Goal: Find specific page/section: Find specific page/section

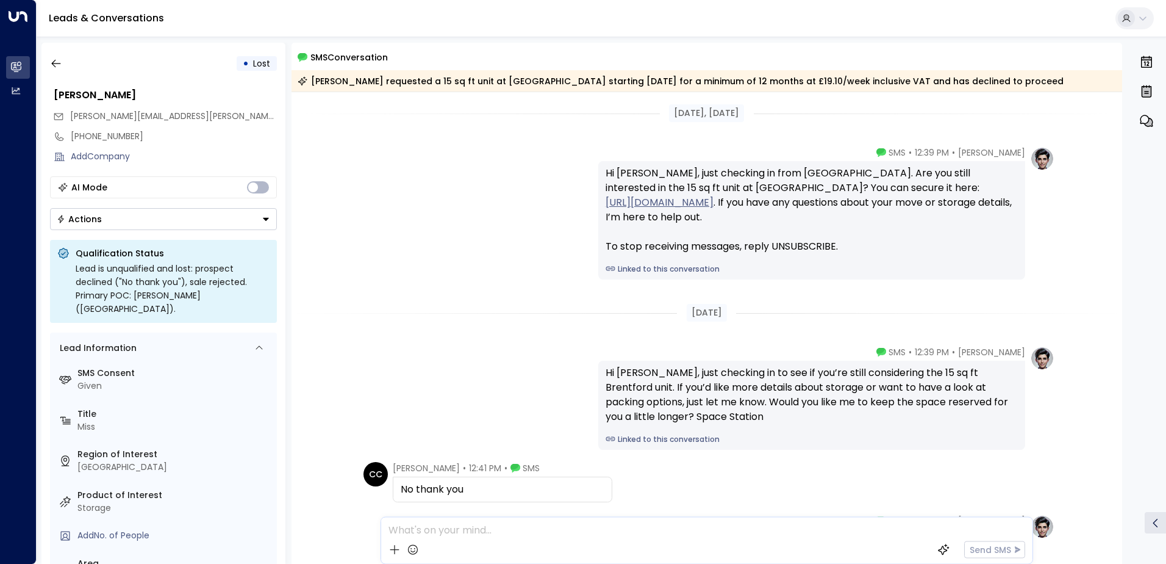
scroll to position [147, 0]
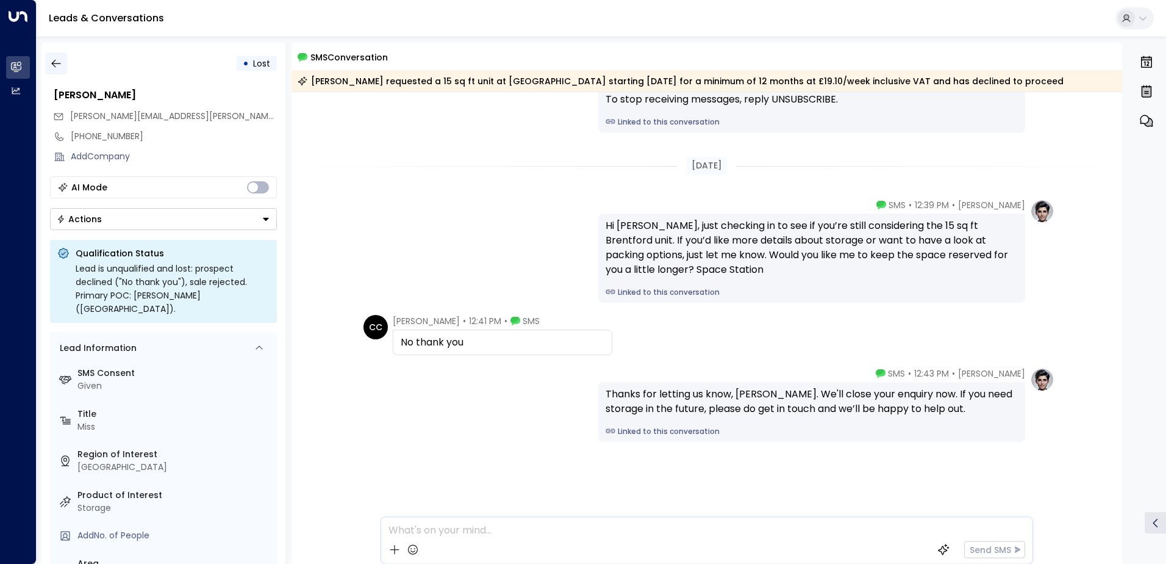
click at [56, 64] on icon "button" at bounding box center [56, 63] width 12 height 12
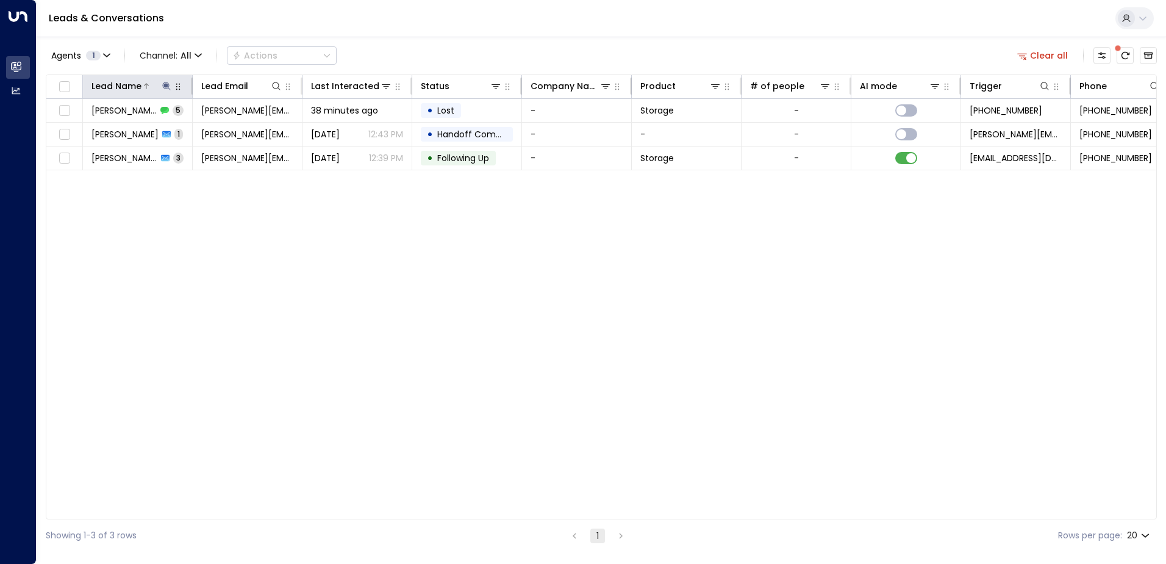
click at [165, 83] on icon at bounding box center [167, 86] width 10 height 10
drag, startPoint x: 121, startPoint y: 133, endPoint x: 88, endPoint y: 131, distance: 33.0
click at [88, 131] on input "*****" at bounding box center [158, 130] width 152 height 23
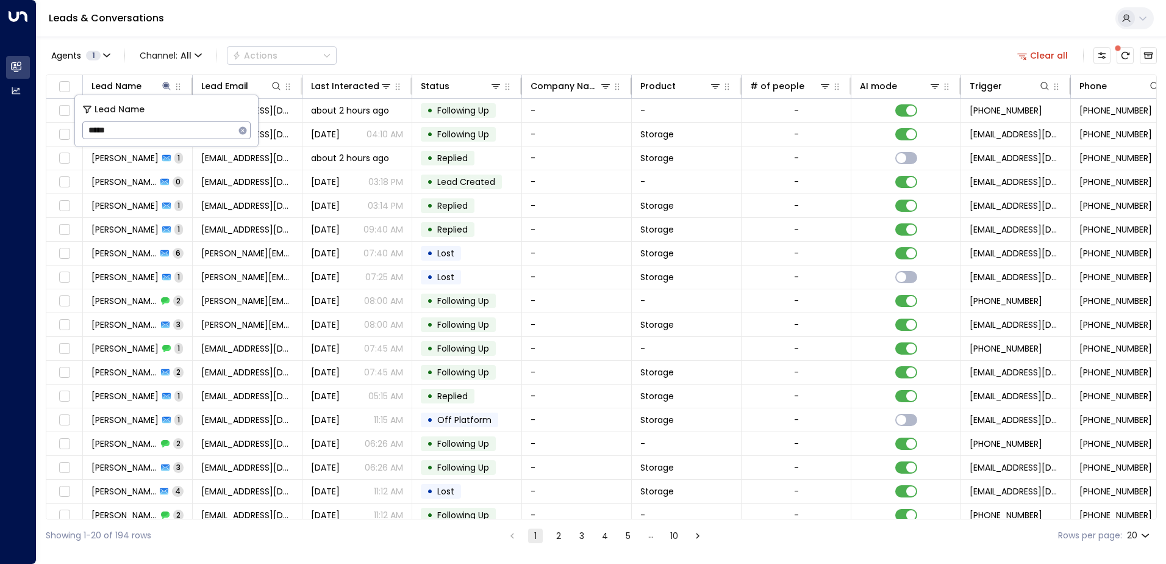
type input "******"
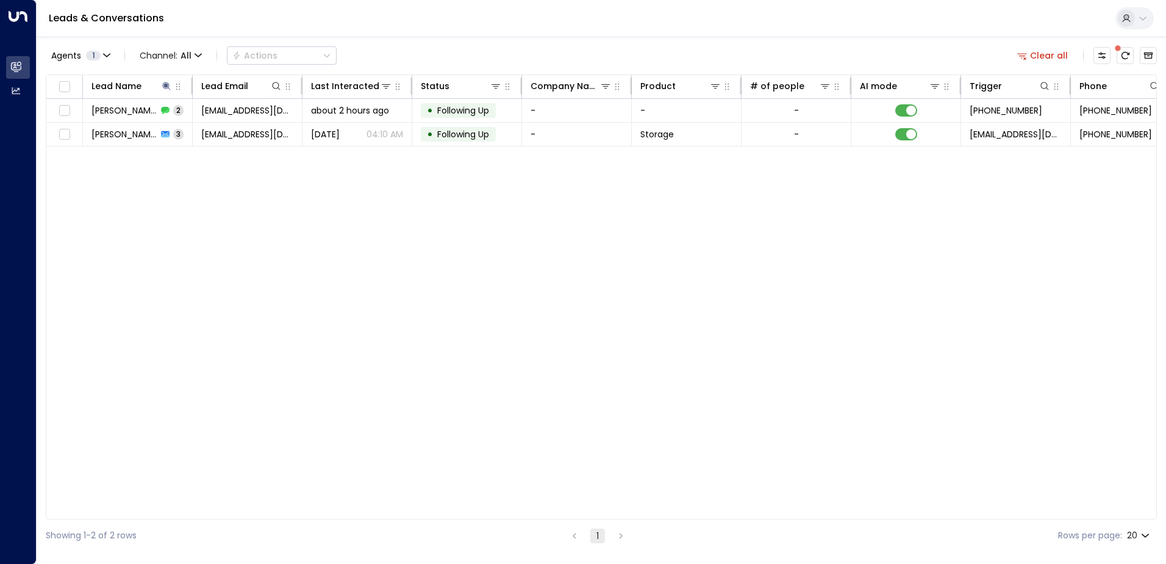
drag, startPoint x: 260, startPoint y: 202, endPoint x: 262, endPoint y: 169, distance: 33.0
click at [261, 199] on div "Lead Name Lead Email Last Interacted Status Company Name Product # of people AI…" at bounding box center [601, 296] width 1111 height 445
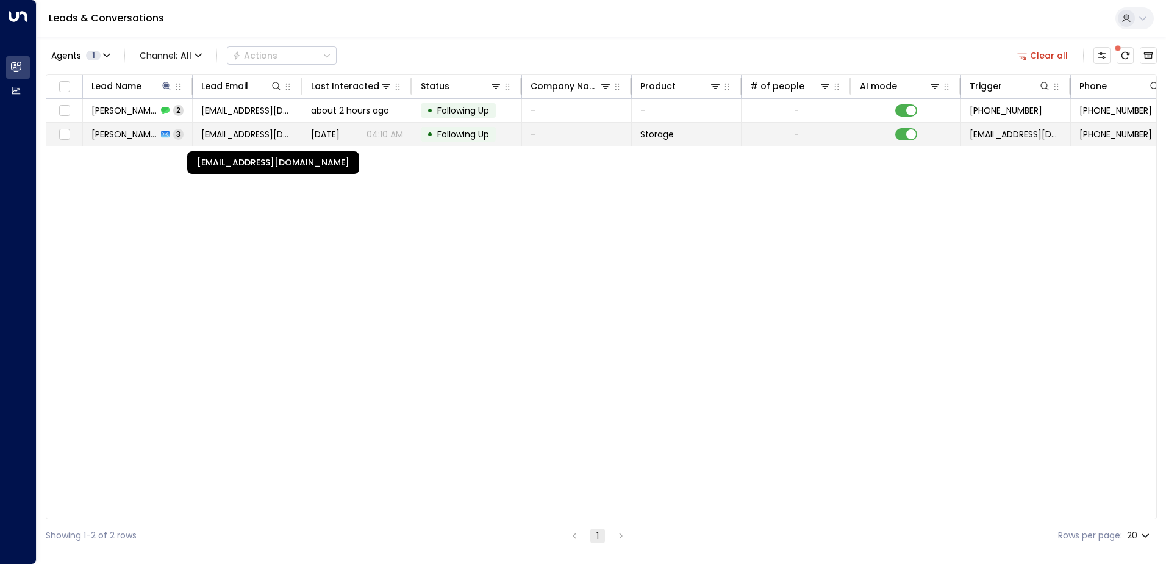
click at [224, 131] on span "[EMAIL_ADDRESS][DOMAIN_NAME]" at bounding box center [247, 134] width 92 height 12
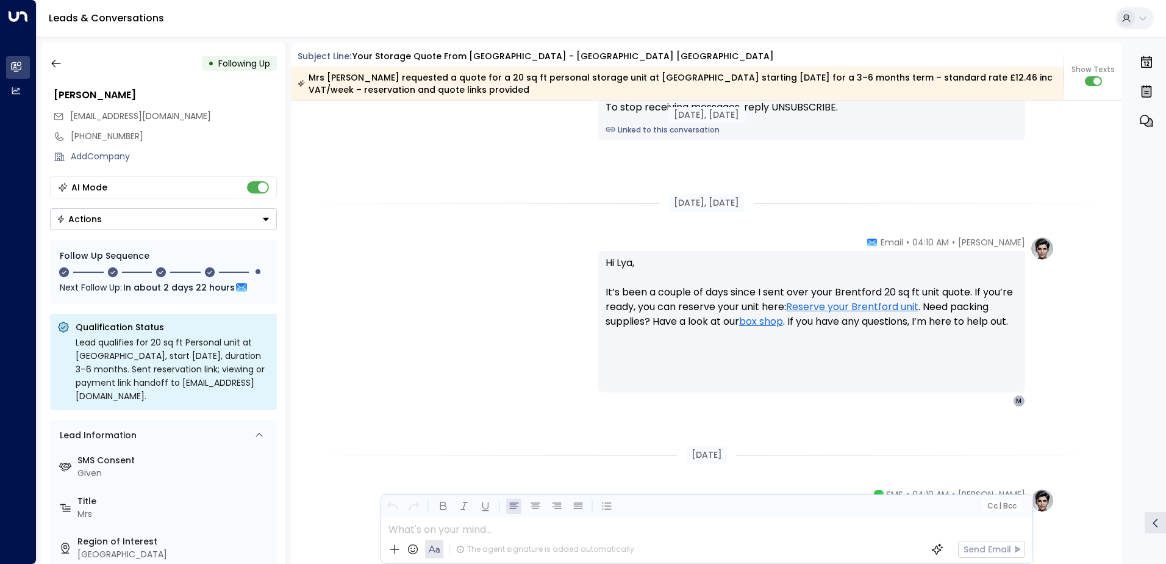
scroll to position [1616, 0]
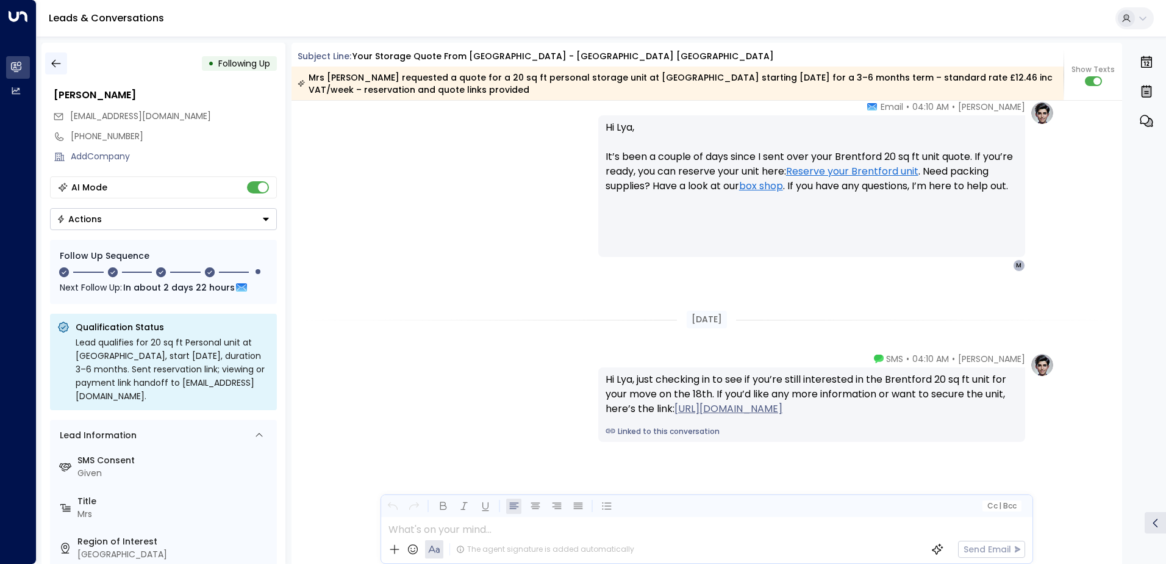
click at [57, 59] on icon "button" at bounding box center [56, 63] width 12 height 12
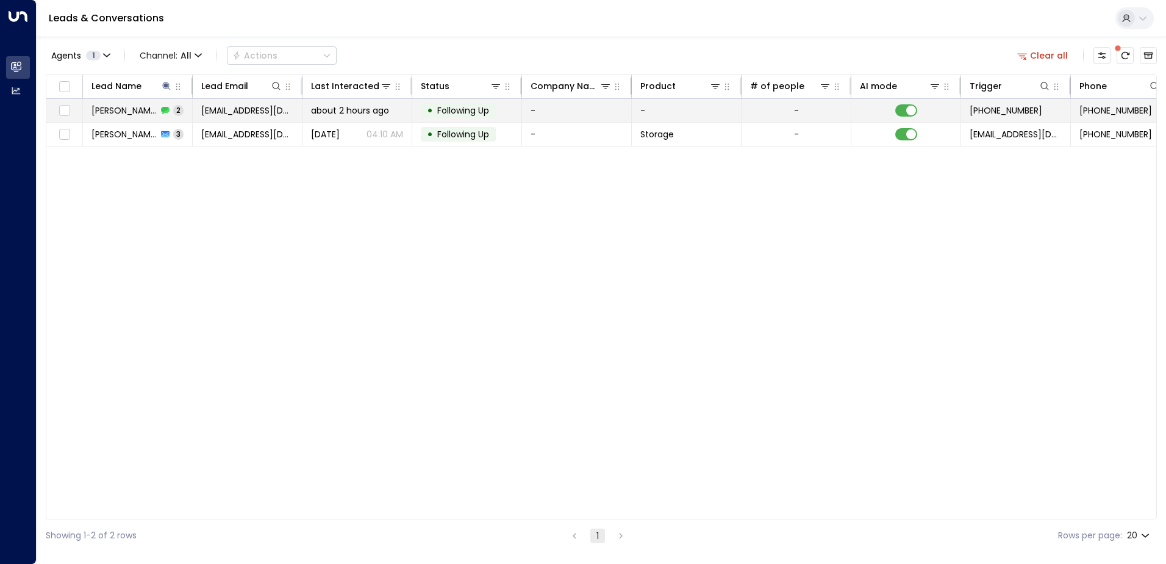
click at [261, 119] on td "[EMAIL_ADDRESS][DOMAIN_NAME]" at bounding box center [248, 110] width 110 height 23
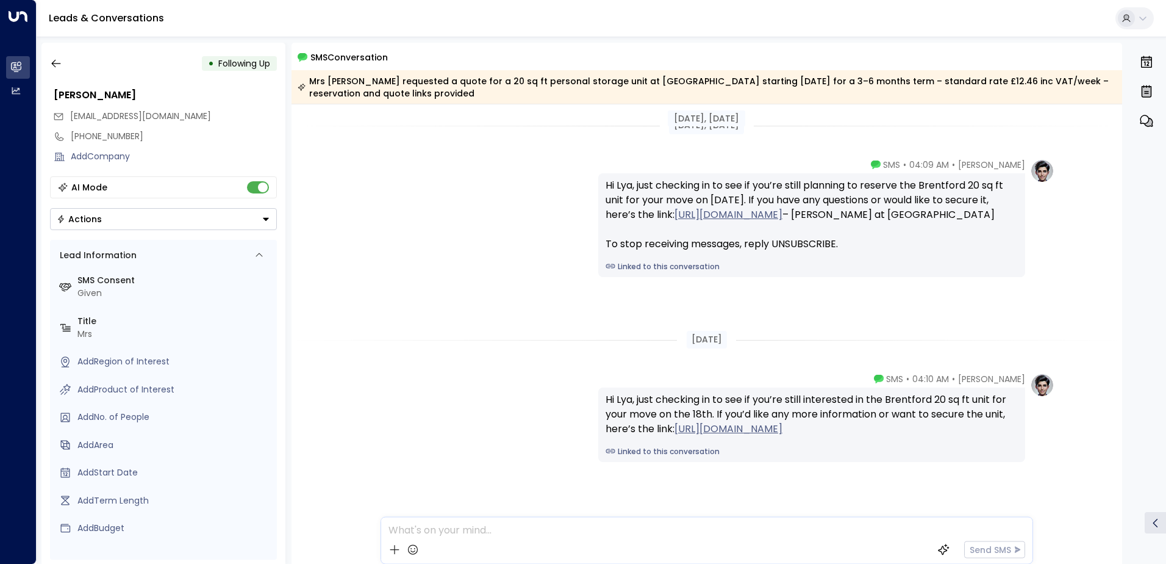
scroll to position [20, 0]
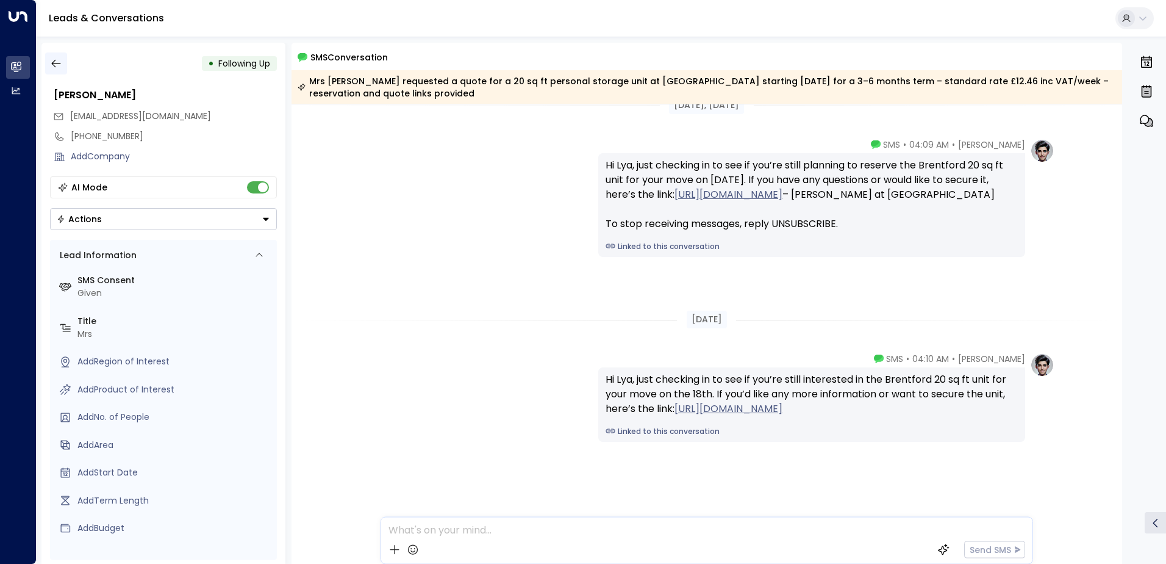
click at [56, 63] on icon "button" at bounding box center [56, 63] width 12 height 12
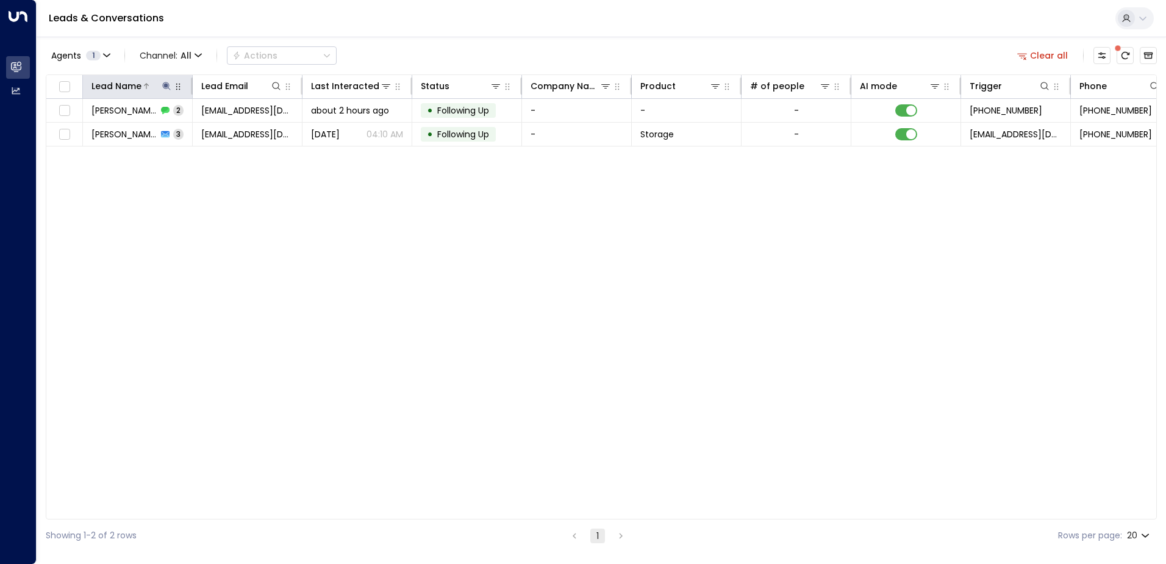
click at [165, 84] on icon at bounding box center [166, 86] width 8 height 8
drag, startPoint x: 119, startPoint y: 137, endPoint x: 84, endPoint y: 138, distance: 35.4
click at [84, 138] on input "******" at bounding box center [158, 130] width 152 height 23
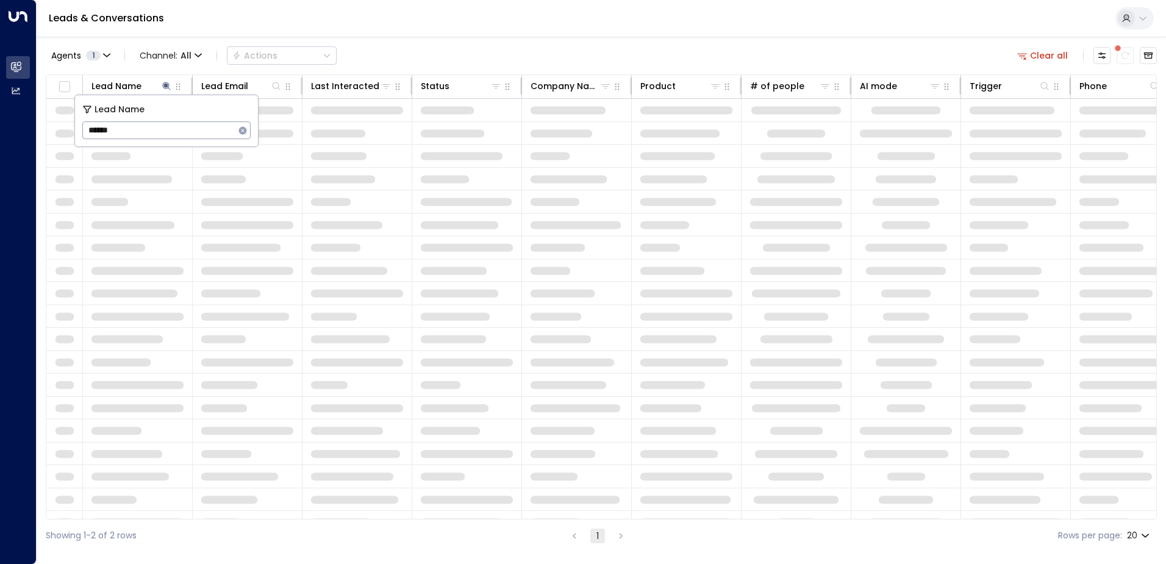
type input "*******"
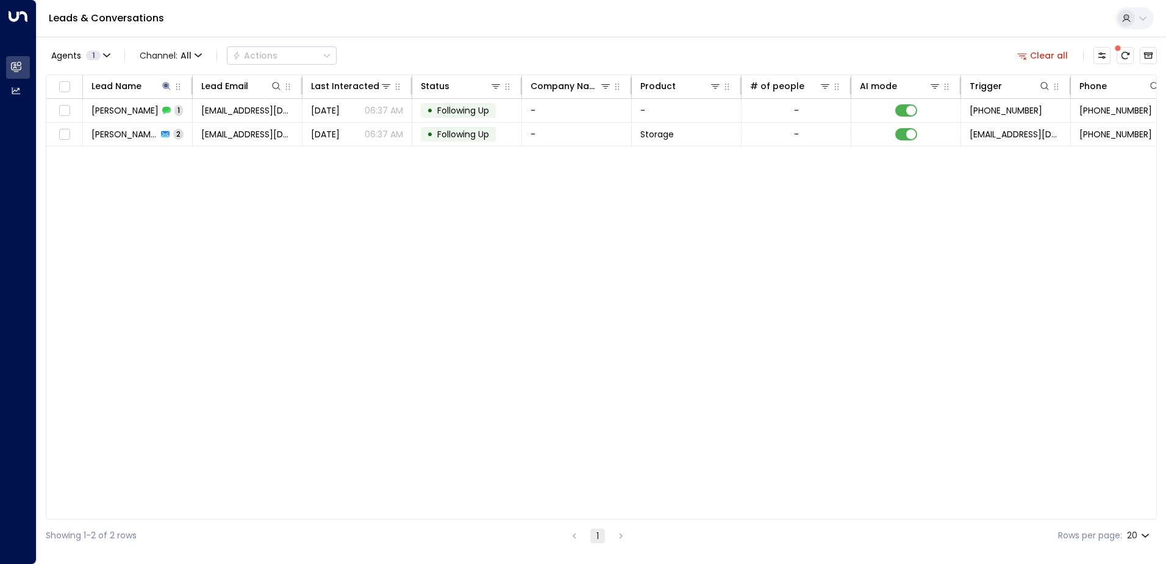
click at [345, 167] on div "Lead Name Lead Email Last Interacted Status Company Name Product # of people AI…" at bounding box center [601, 296] width 1111 height 445
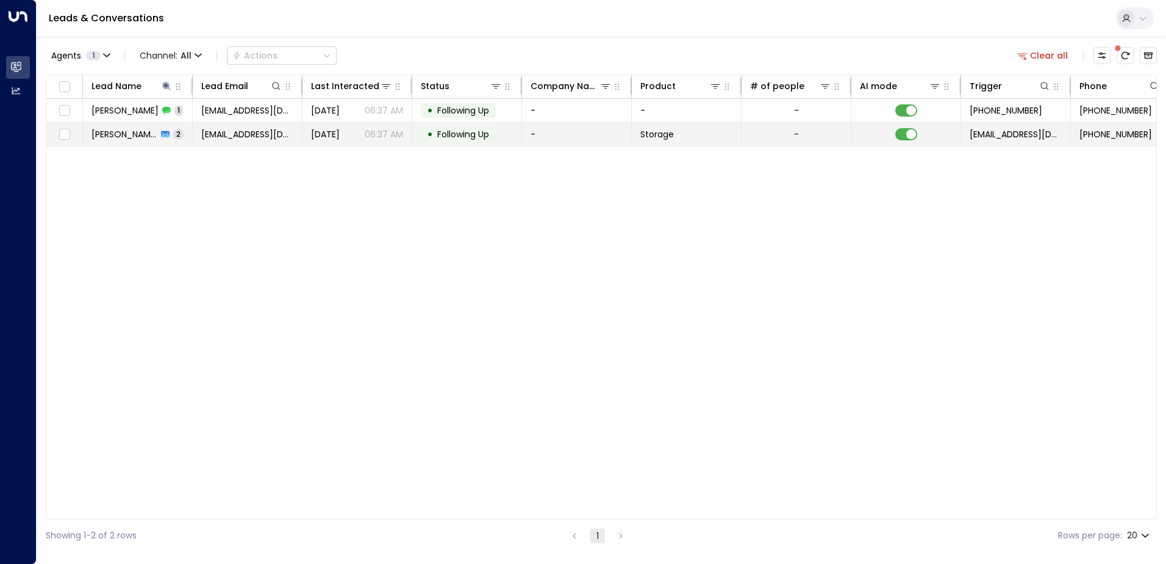
click at [265, 123] on td "[EMAIL_ADDRESS][DOMAIN_NAME]" at bounding box center [248, 134] width 110 height 23
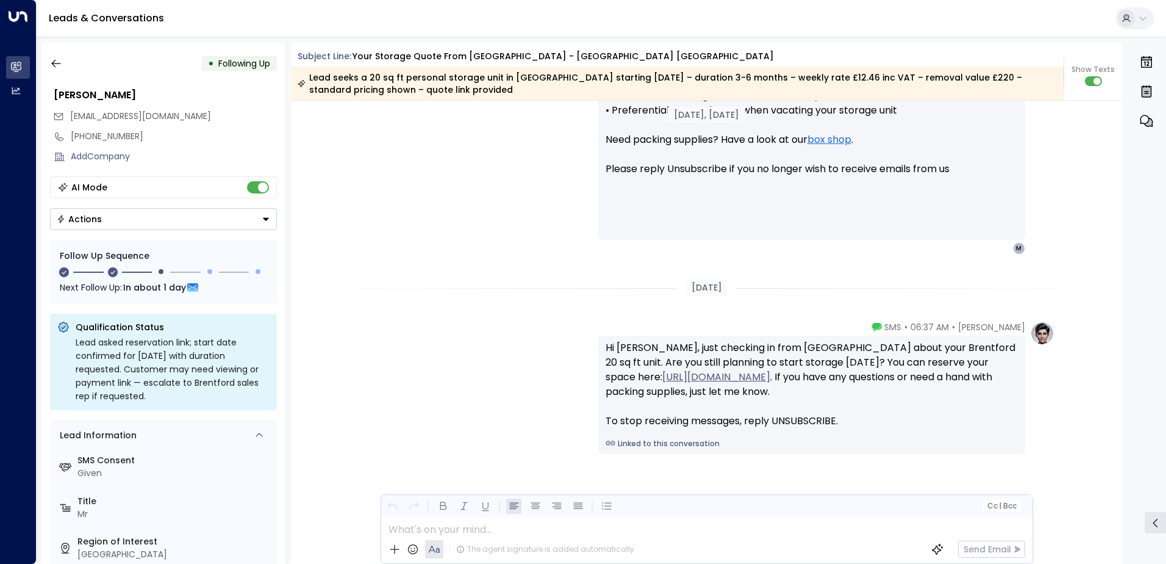
scroll to position [1194, 0]
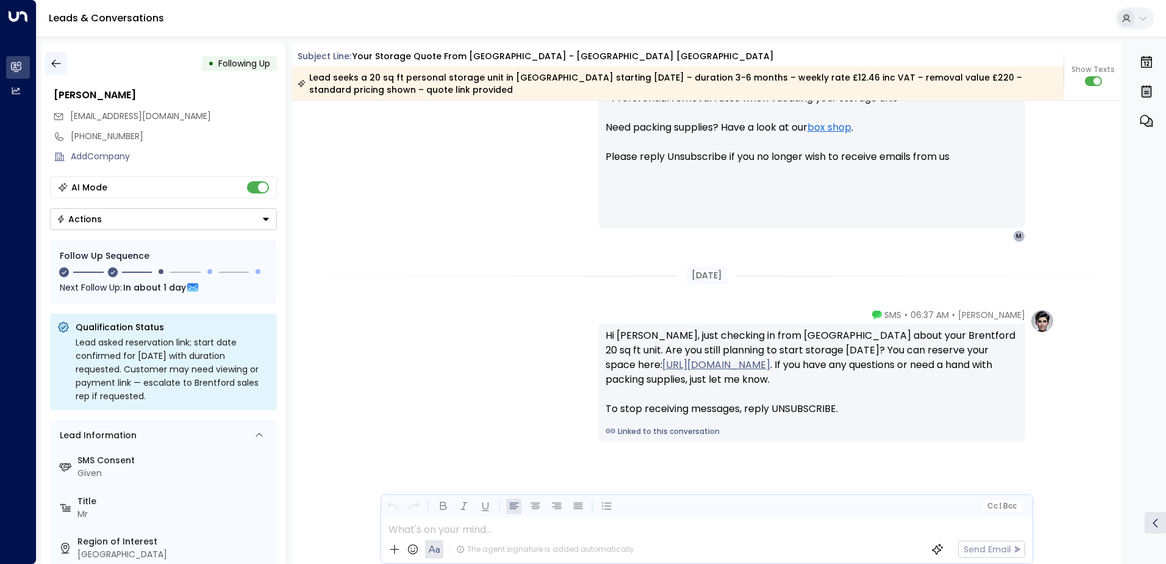
click at [53, 68] on icon "button" at bounding box center [56, 63] width 12 height 12
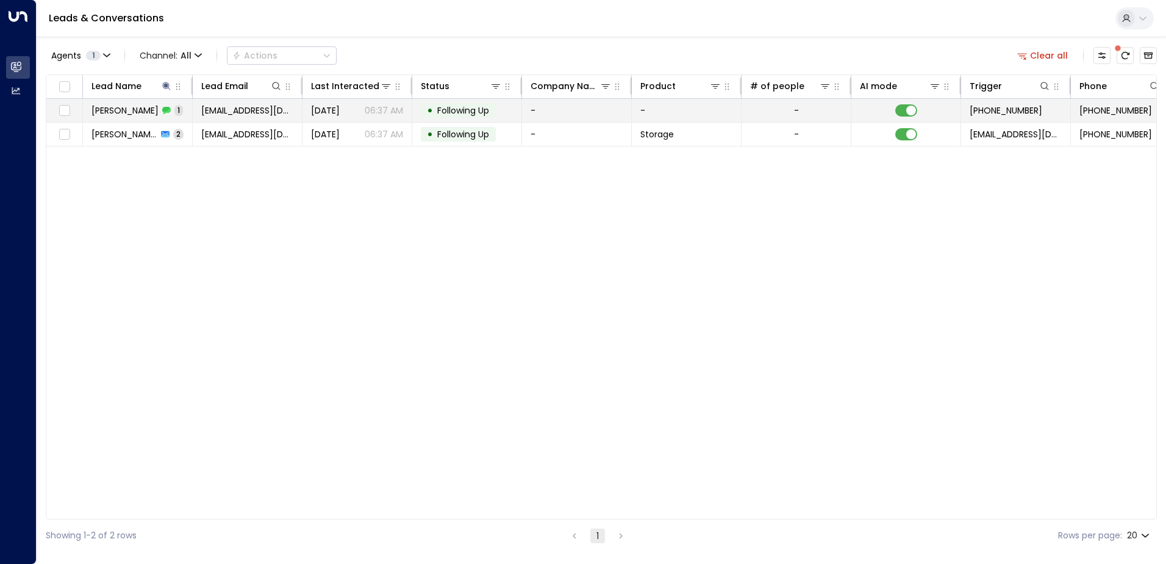
click at [238, 111] on span "[EMAIL_ADDRESS][DOMAIN_NAME]" at bounding box center [247, 110] width 92 height 12
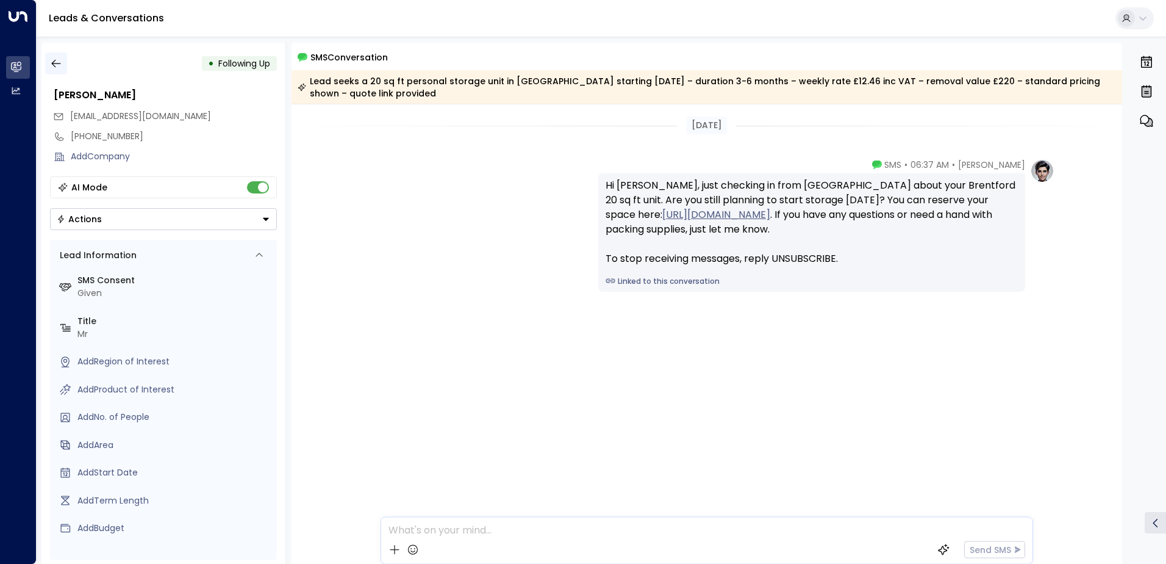
click at [63, 68] on button "button" at bounding box center [56, 63] width 22 height 22
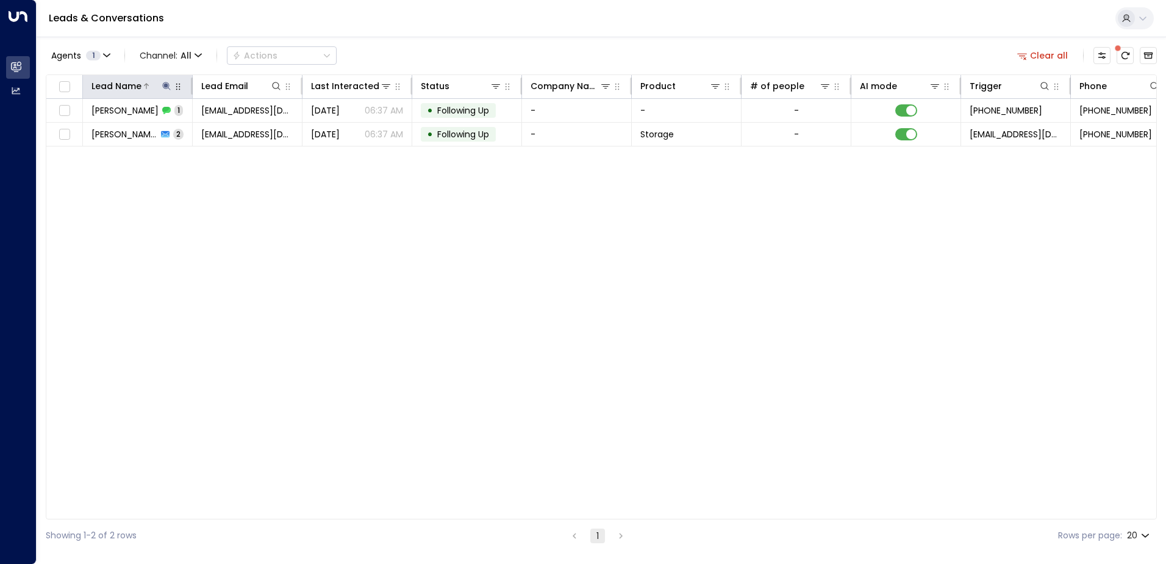
click at [163, 85] on icon at bounding box center [167, 86] width 10 height 10
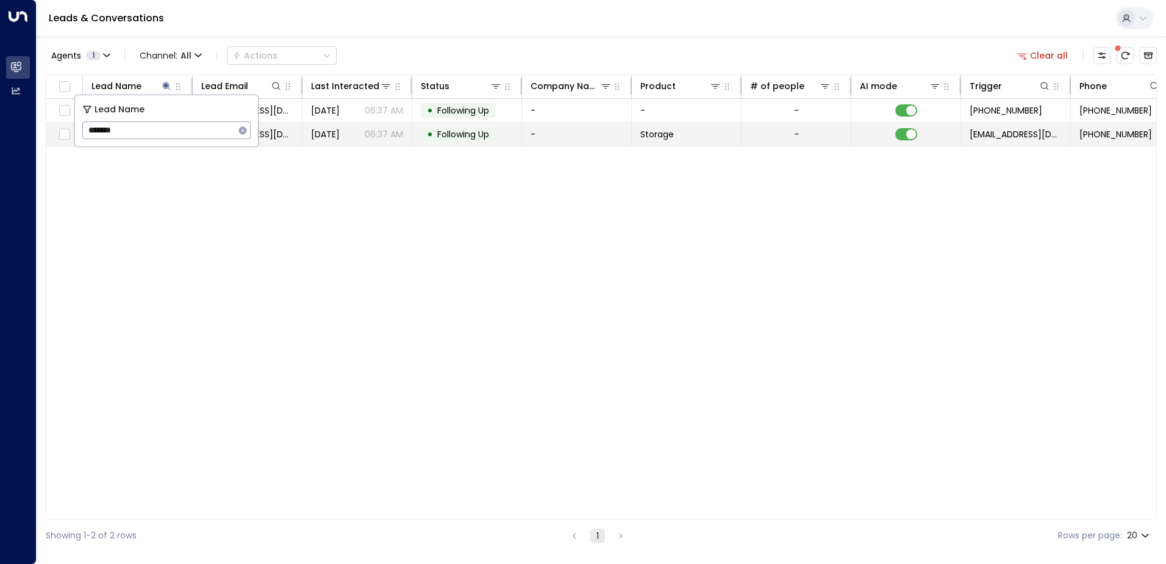
click at [70, 134] on body "Overview Leads & Conversations Leads & Conversations Analytics Analytics Leads …" at bounding box center [583, 275] width 1166 height 551
drag, startPoint x: 132, startPoint y: 134, endPoint x: 72, endPoint y: 131, distance: 60.5
click at [72, 131] on body "Overview Leads & Conversations Leads & Conversations Analytics Analytics Leads …" at bounding box center [583, 275] width 1166 height 551
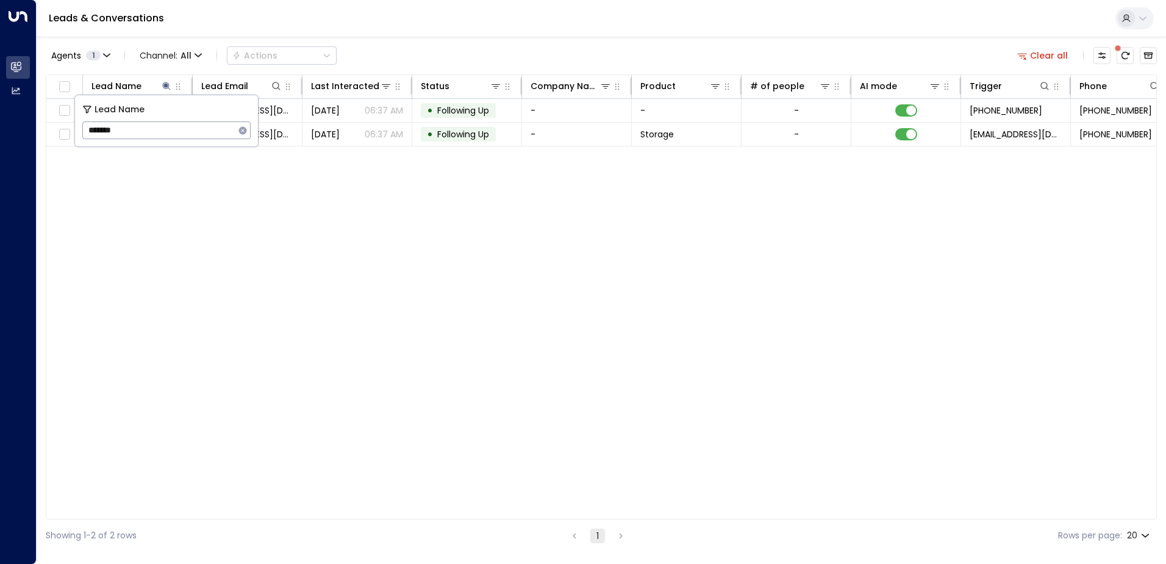
drag, startPoint x: 125, startPoint y: 129, endPoint x: 96, endPoint y: 126, distance: 29.5
click at [96, 126] on input "*******" at bounding box center [158, 130] width 152 height 23
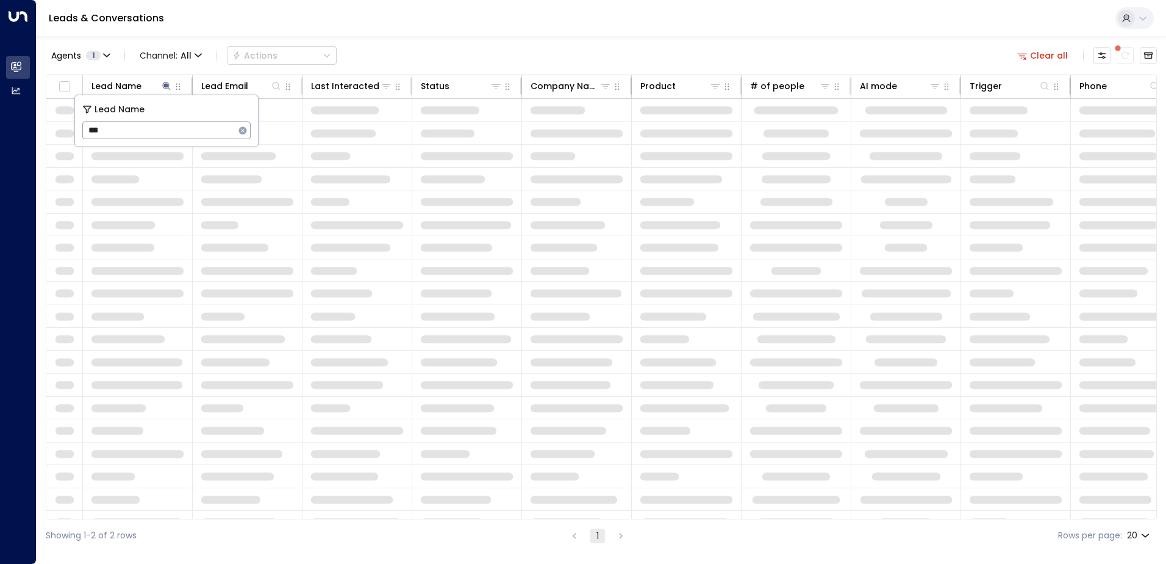
type input "****"
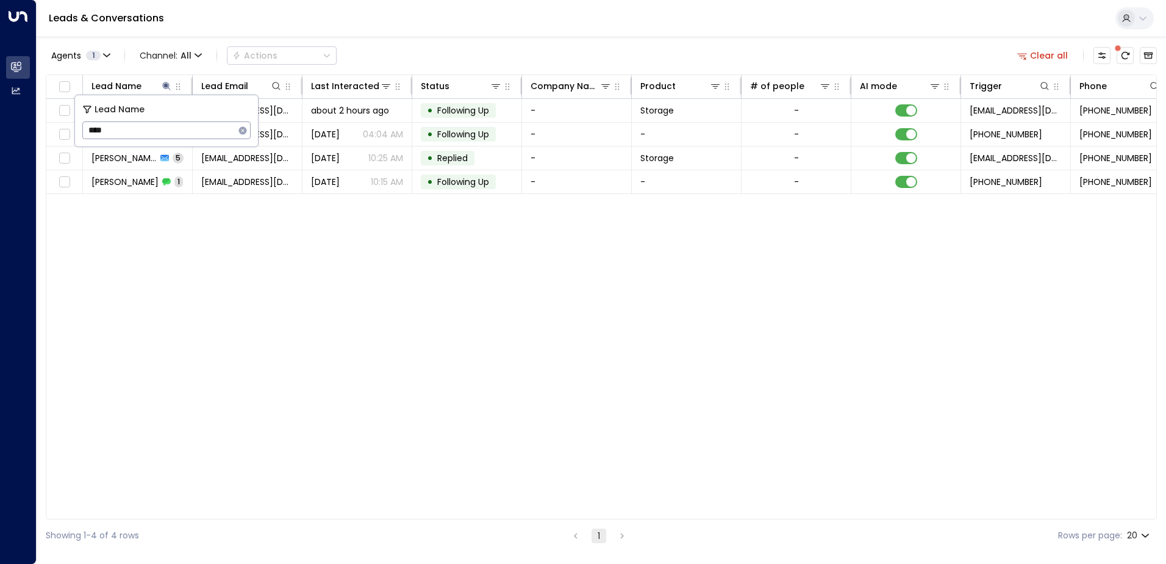
click at [195, 335] on div "Lead Name Lead Email Last Interacted Status Company Name Product # of people AI…" at bounding box center [601, 296] width 1111 height 445
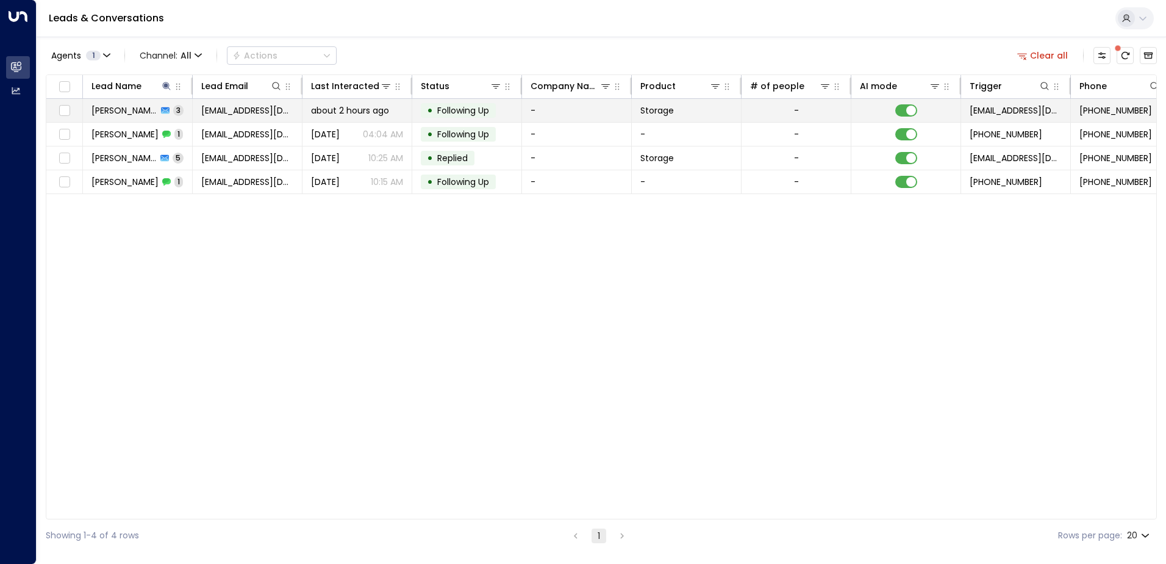
click at [174, 106] on td "[PERSON_NAME] 3" at bounding box center [138, 110] width 110 height 23
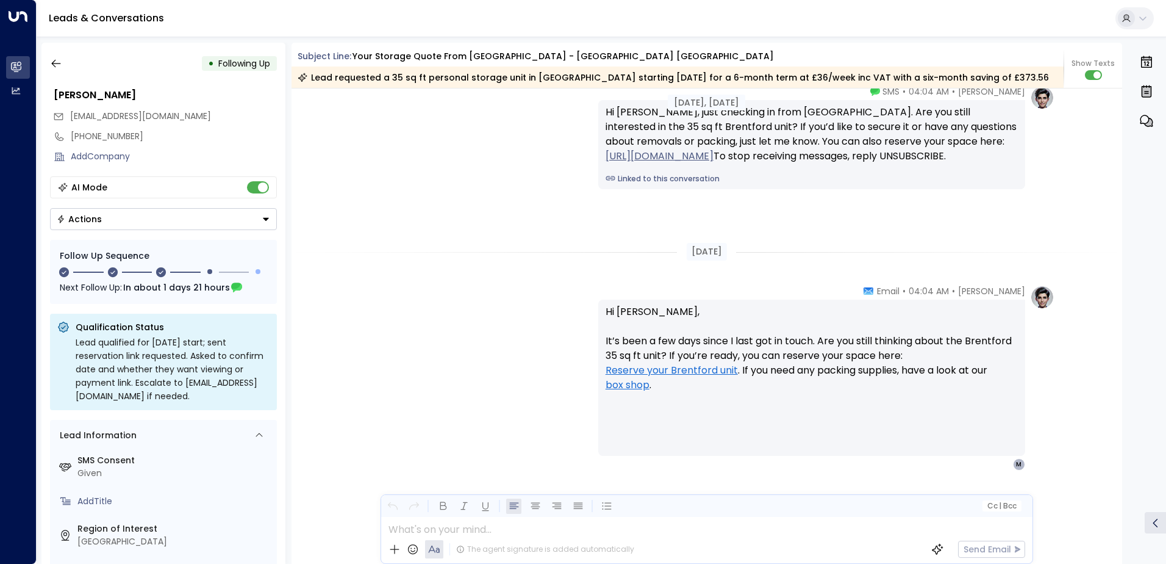
scroll to position [1404, 0]
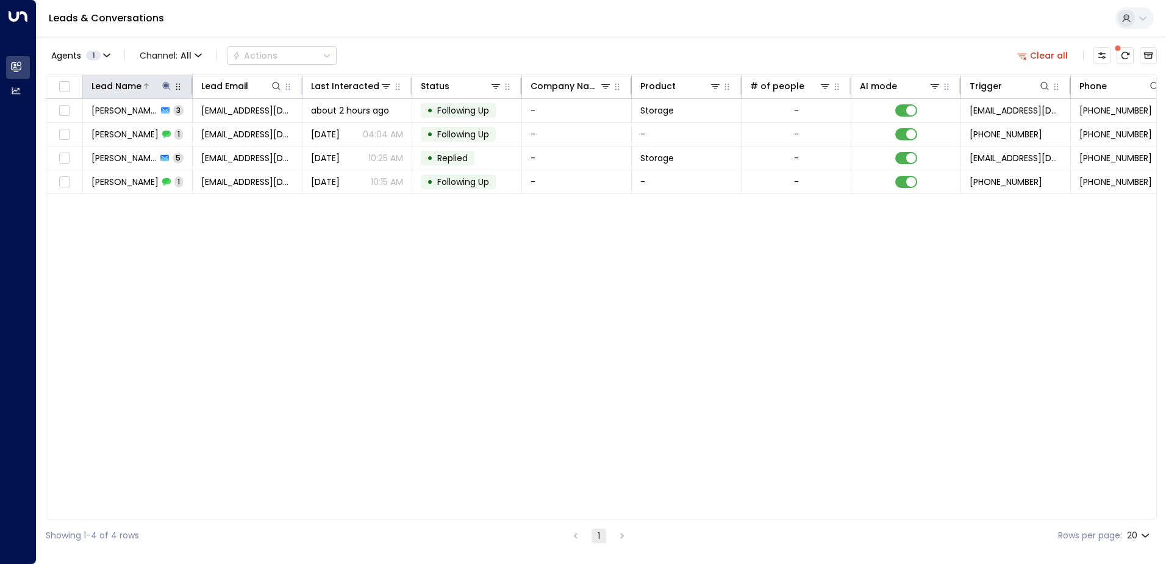
click at [165, 83] on icon at bounding box center [167, 86] width 10 height 10
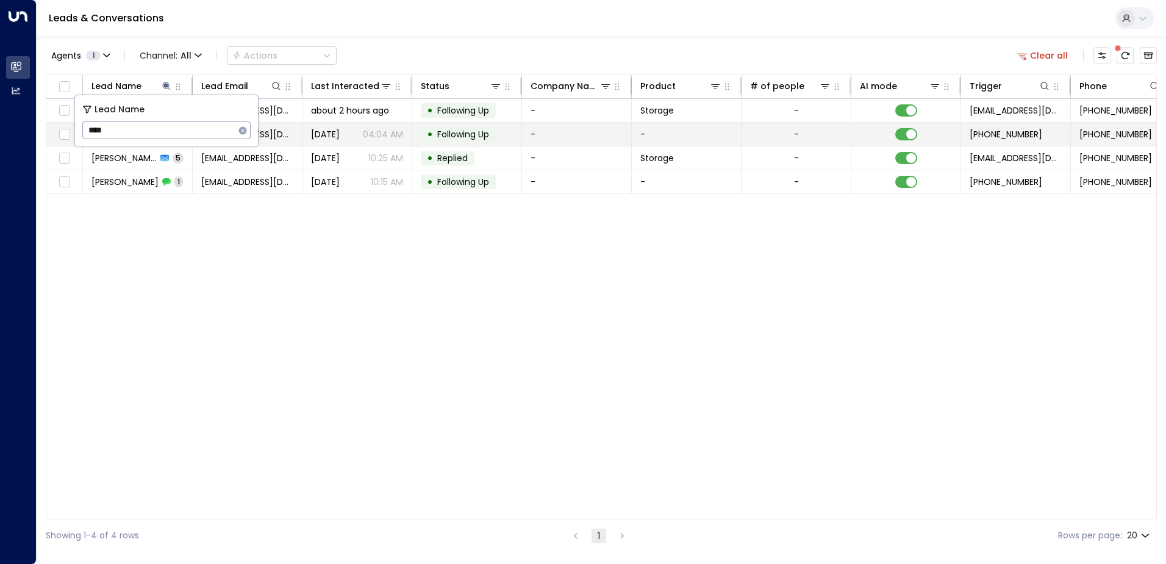
click at [71, 131] on body "Overview Leads & Conversations Leads & Conversations Analytics Analytics Leads …" at bounding box center [583, 275] width 1166 height 551
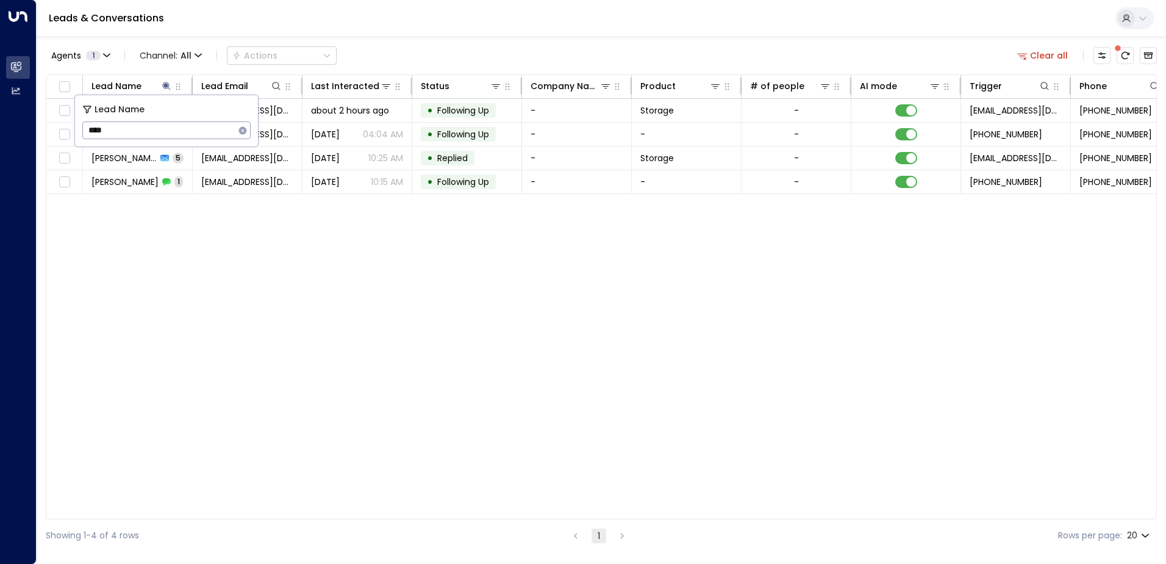
drag, startPoint x: 134, startPoint y: 134, endPoint x: 89, endPoint y: 127, distance: 45.7
click at [89, 127] on input "****" at bounding box center [158, 130] width 152 height 23
type input "****"
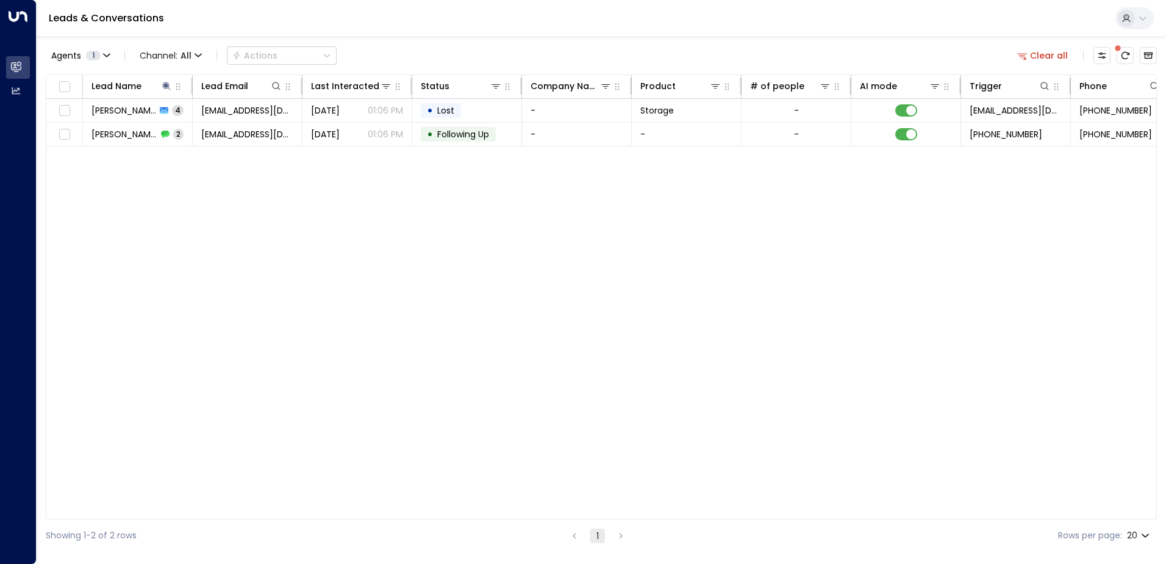
click at [266, 237] on div "Lead Name Lead Email Last Interacted Status Company Name Product # of people AI…" at bounding box center [601, 296] width 1111 height 445
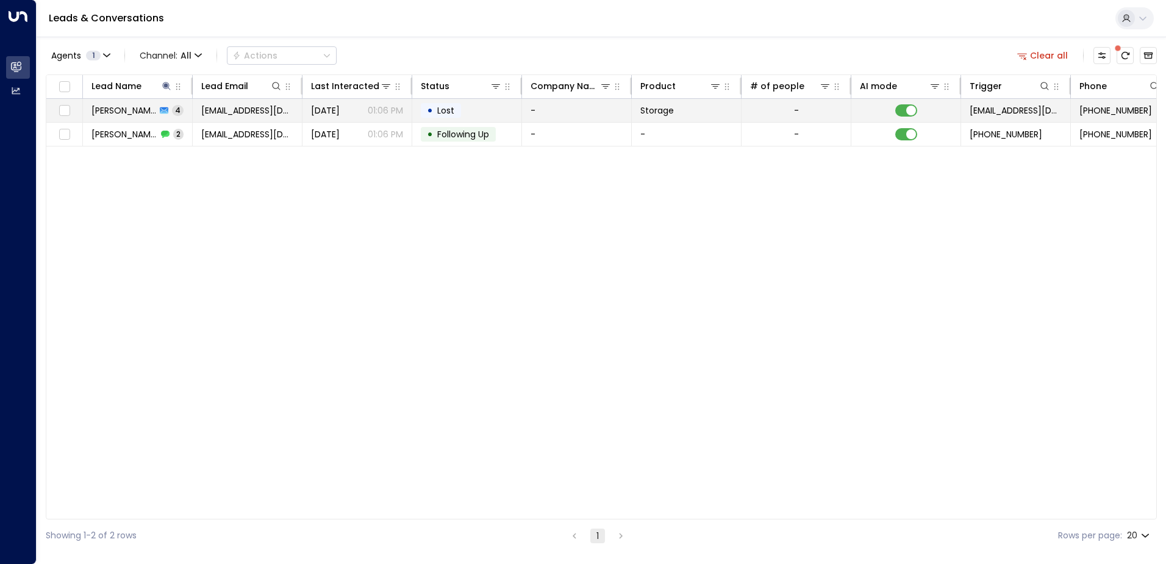
click at [224, 109] on span "[EMAIL_ADDRESS][DOMAIN_NAME]" at bounding box center [247, 110] width 92 height 12
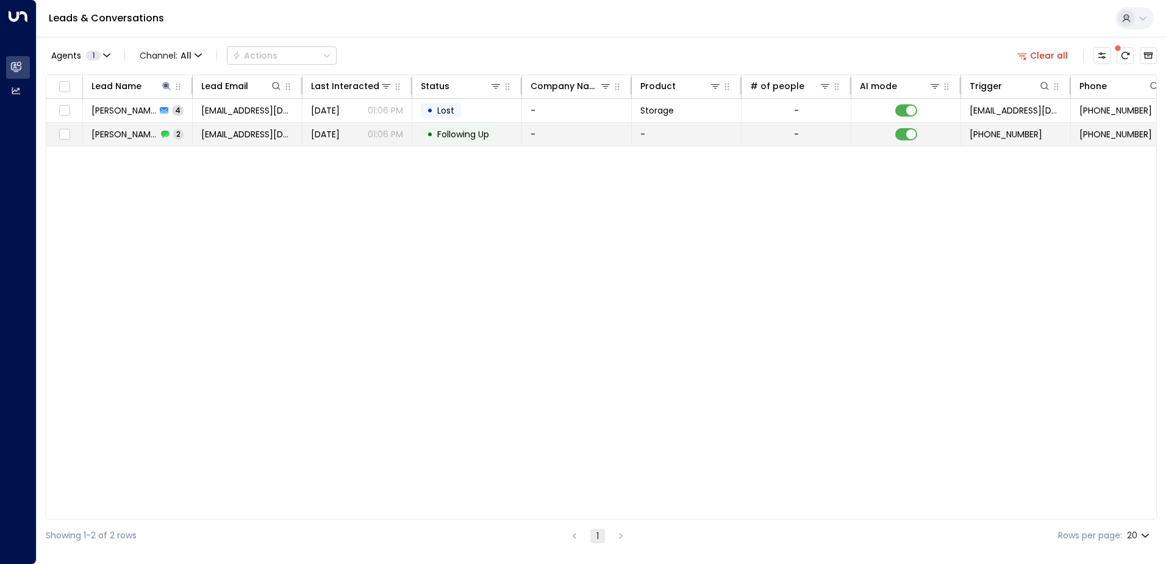
click at [250, 129] on span "[EMAIL_ADDRESS][DOMAIN_NAME]" at bounding box center [247, 134] width 92 height 12
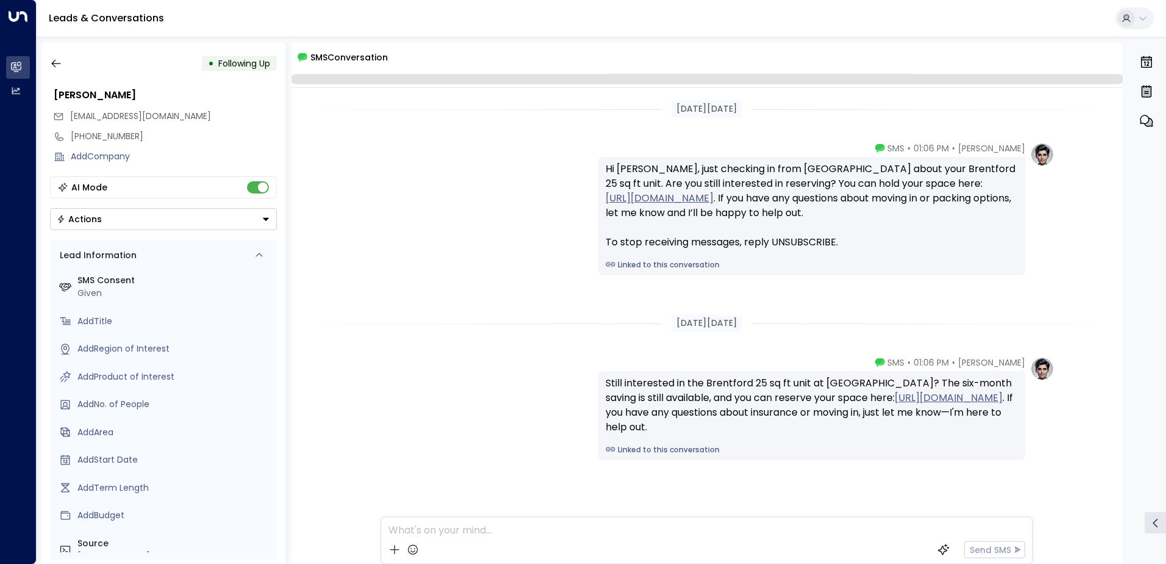
scroll to position [18, 0]
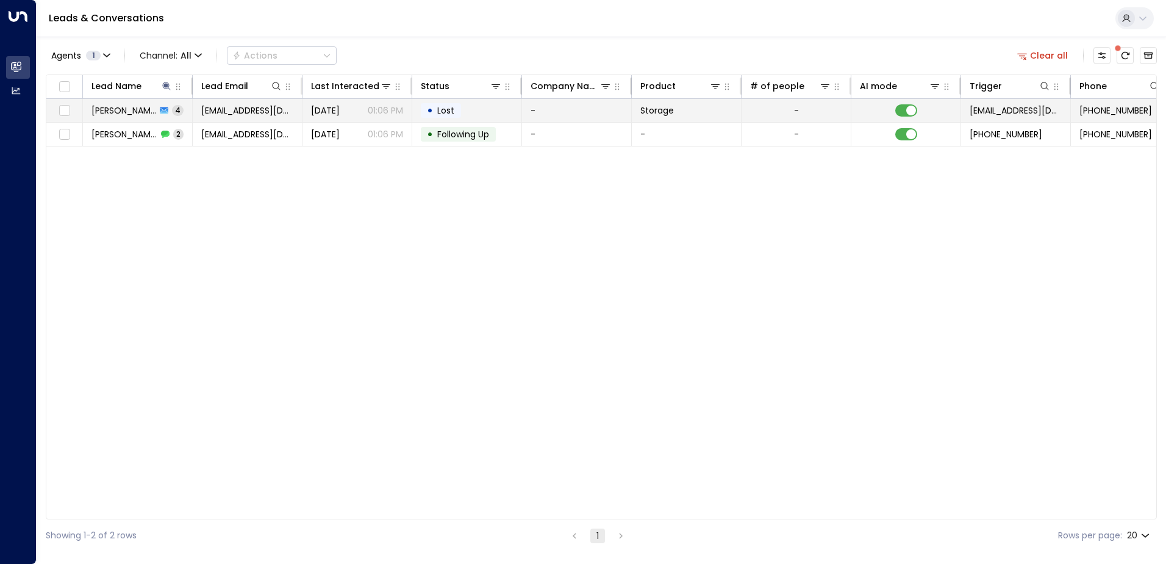
click at [123, 106] on span "[PERSON_NAME]" at bounding box center [123, 110] width 65 height 12
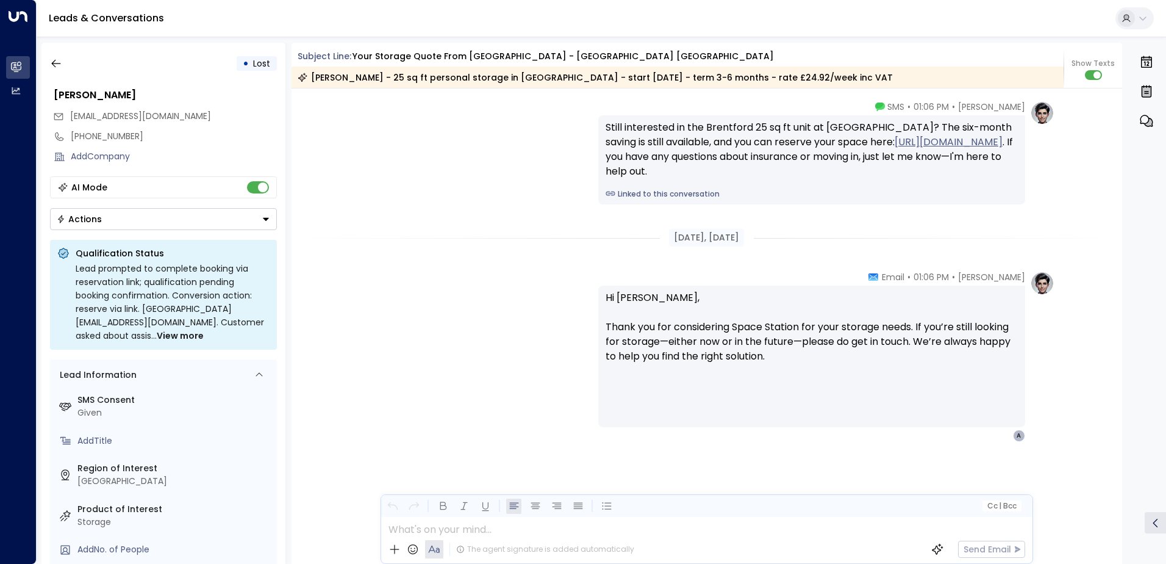
scroll to position [1, 0]
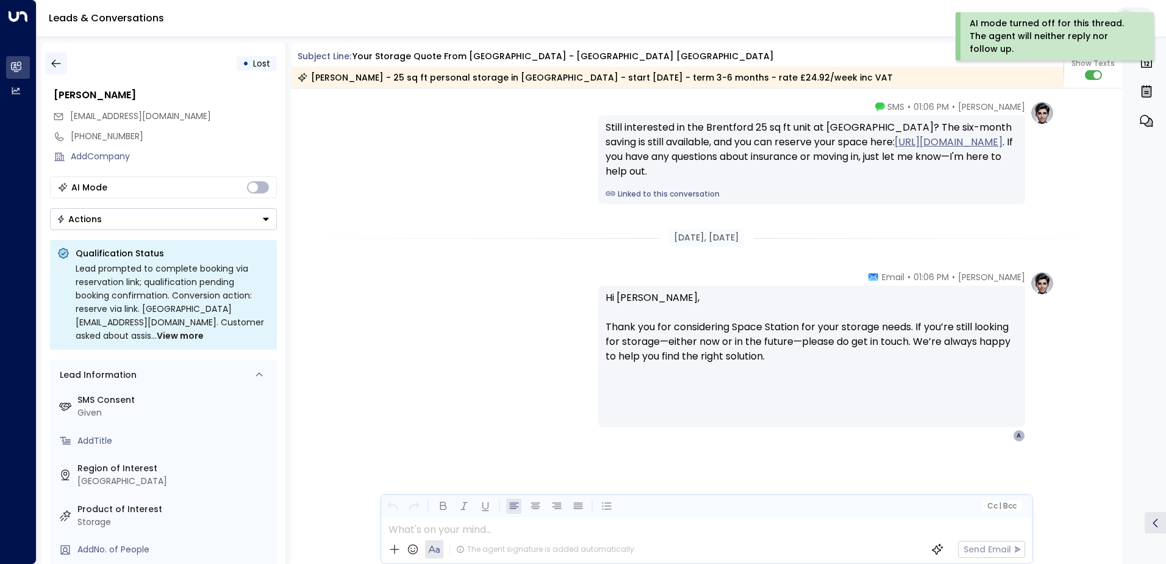
click at [56, 60] on icon "button" at bounding box center [56, 63] width 12 height 12
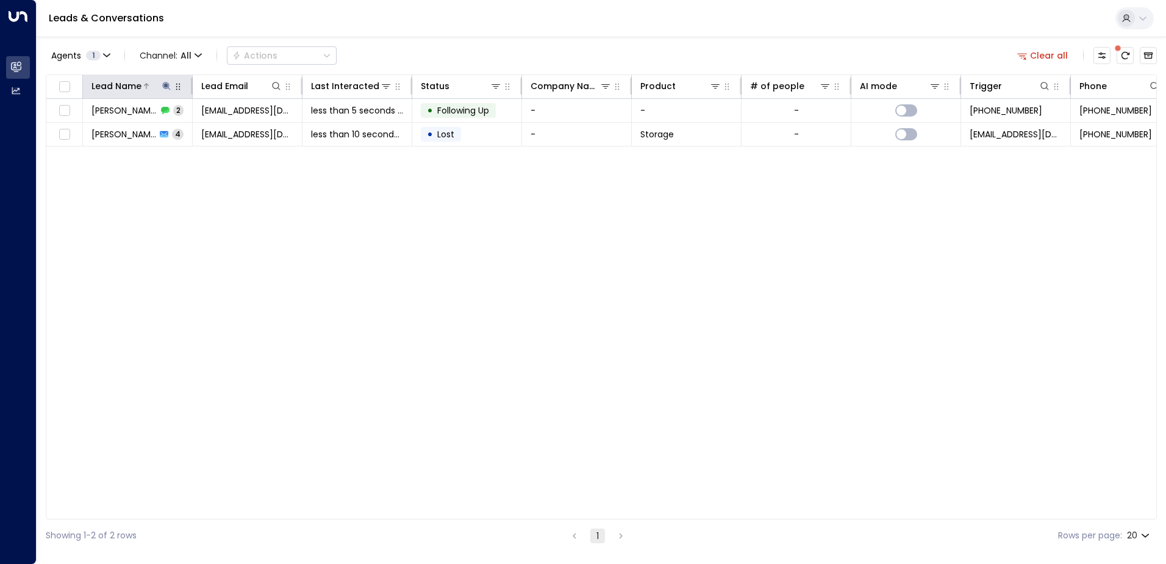
click at [168, 84] on icon at bounding box center [167, 86] width 10 height 10
click at [244, 131] on icon "button" at bounding box center [243, 131] width 10 height 10
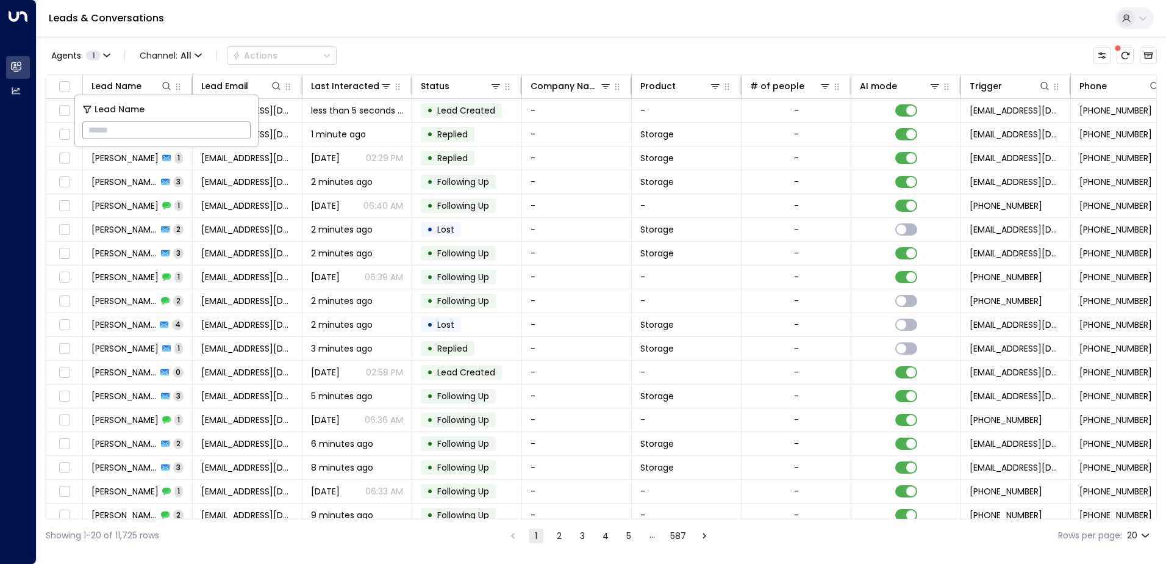
click at [111, 131] on input "text" at bounding box center [166, 130] width 168 height 23
type input "******"
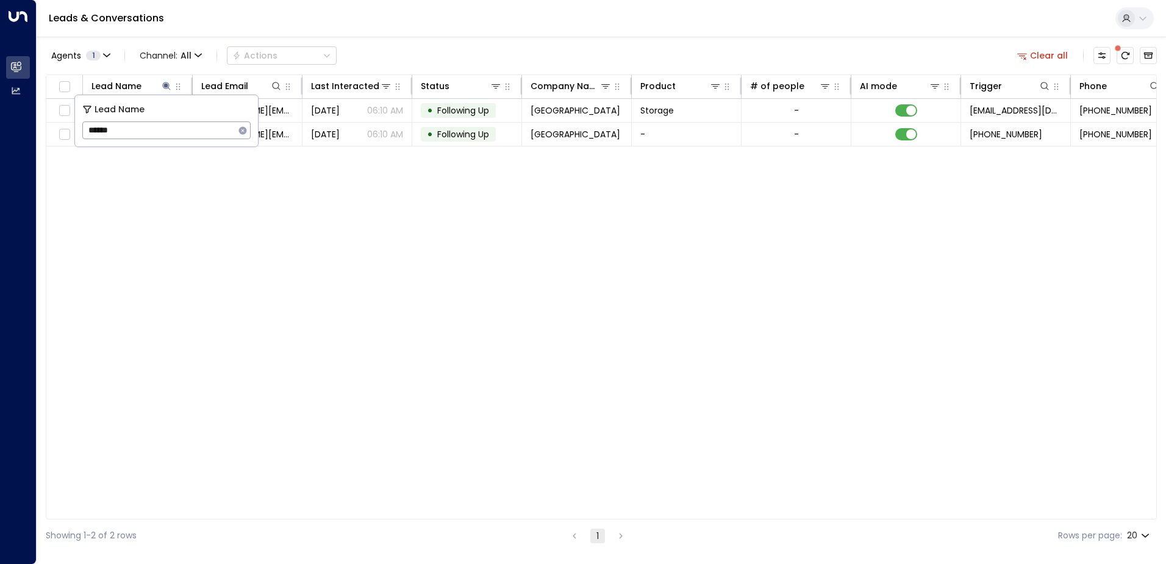
click at [295, 189] on div "Lead Name Lead Email Last Interacted Status Company Name Product # of people AI…" at bounding box center [601, 296] width 1111 height 445
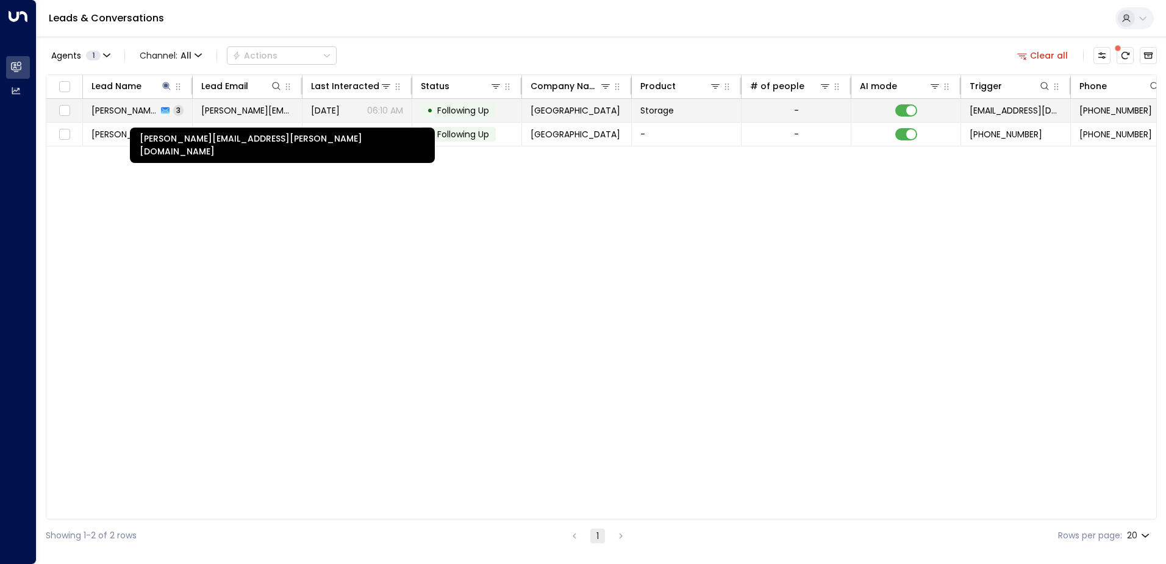
click at [236, 108] on span "[PERSON_NAME][EMAIL_ADDRESS][PERSON_NAME][DOMAIN_NAME]" at bounding box center [247, 110] width 92 height 12
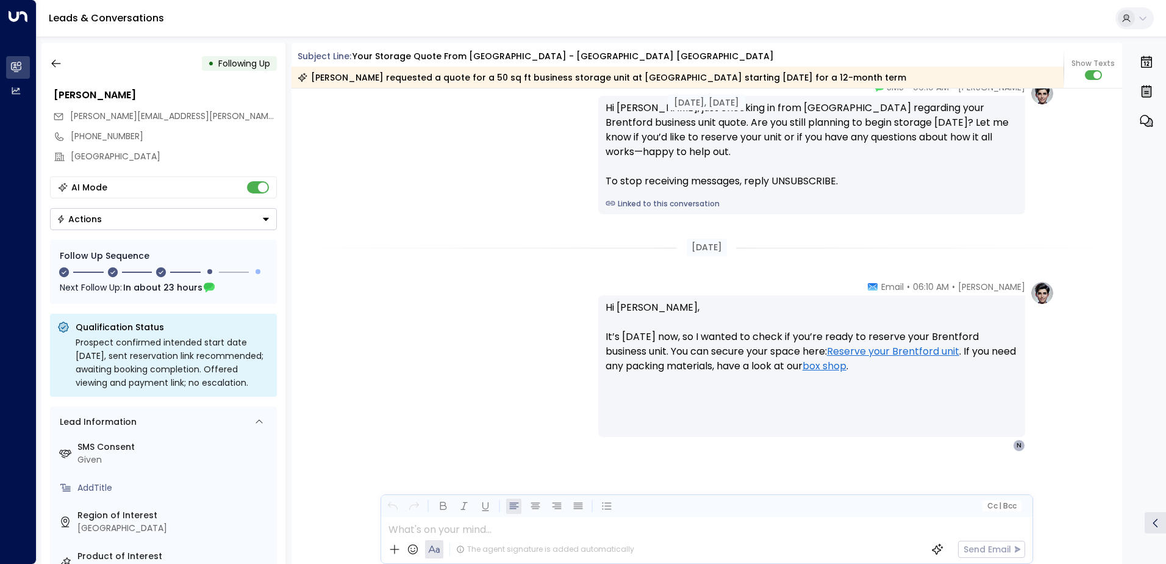
scroll to position [1419, 0]
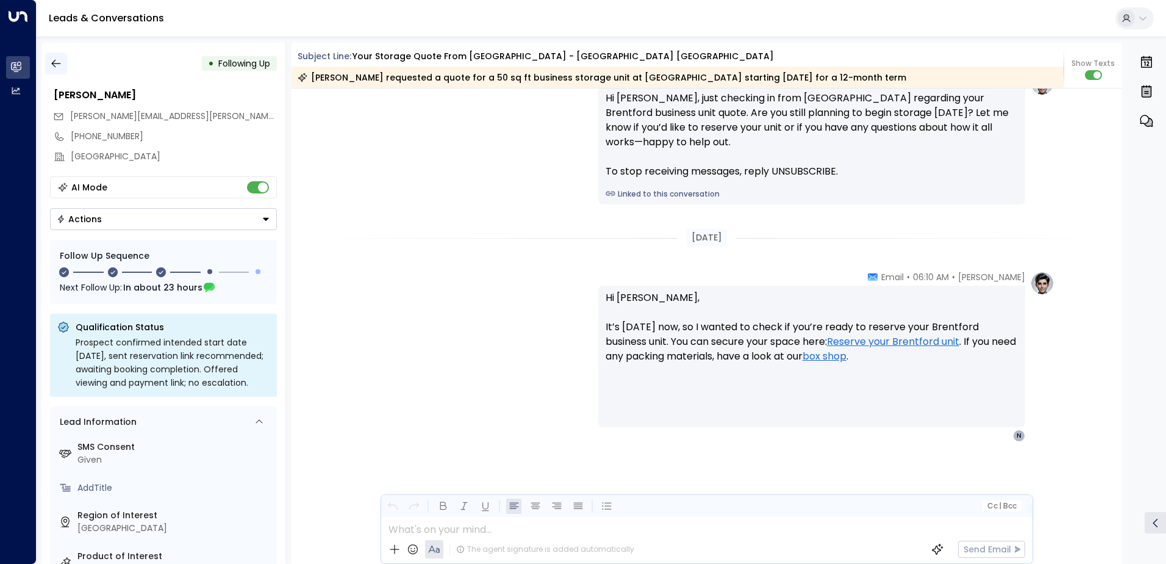
click at [56, 62] on icon "button" at bounding box center [56, 63] width 12 height 12
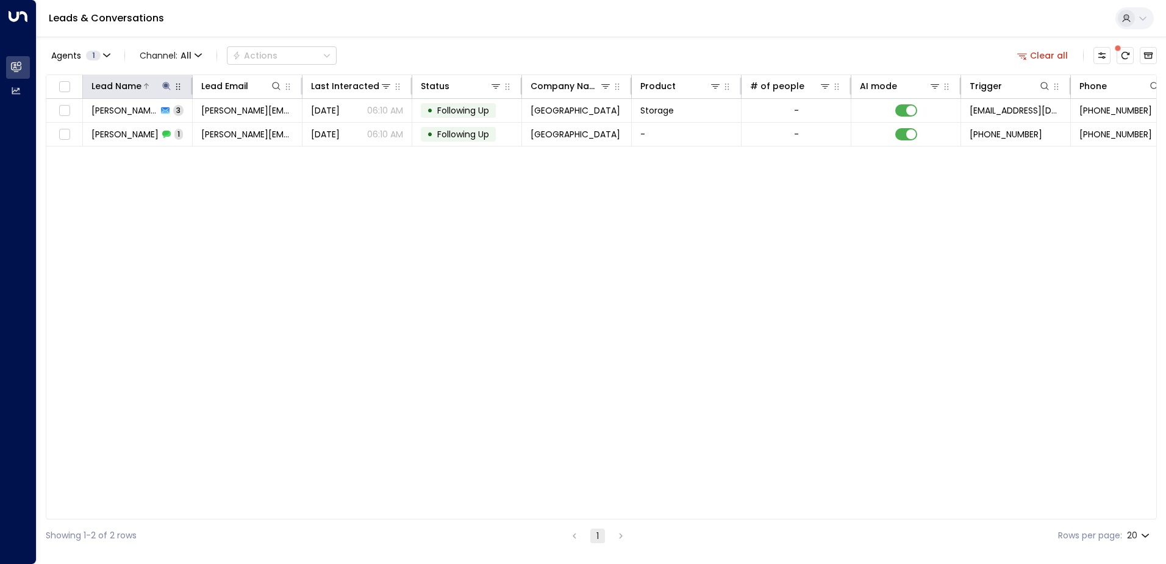
click at [167, 87] on icon at bounding box center [166, 86] width 8 height 8
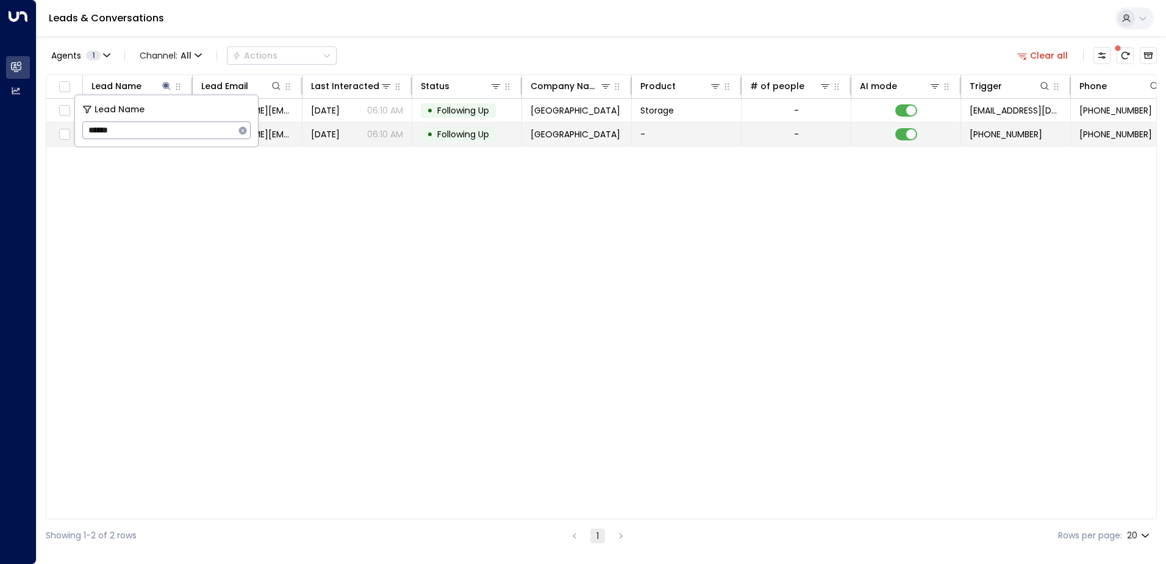
drag, startPoint x: 119, startPoint y: 135, endPoint x: 73, endPoint y: 136, distance: 46.4
click at [73, 136] on body "Overview Leads & Conversations Leads & Conversations Analytics Analytics Leads …" at bounding box center [583, 275] width 1166 height 551
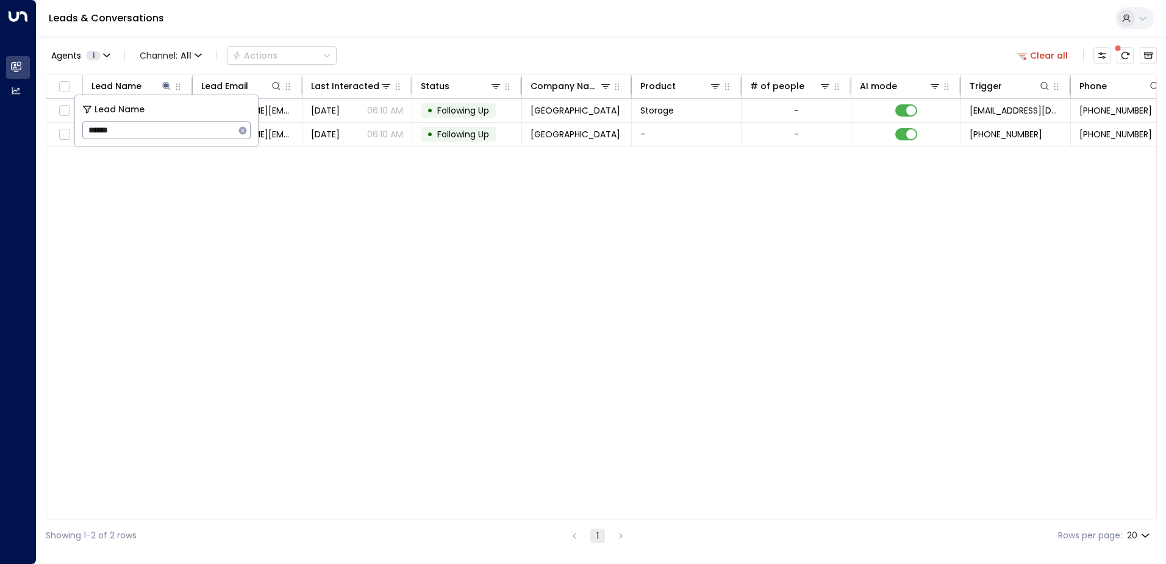
drag, startPoint x: 132, startPoint y: 129, endPoint x: 81, endPoint y: 125, distance: 51.4
click at [81, 125] on div "Lead Name ****** ​" at bounding box center [166, 120] width 183 height 51
type input "**********"
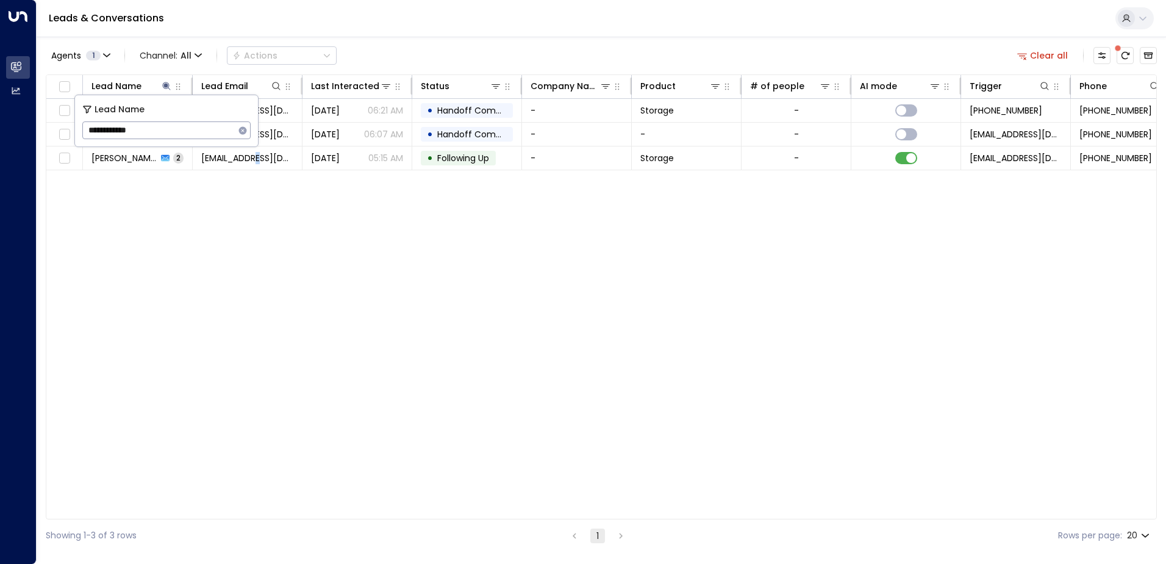
drag, startPoint x: 259, startPoint y: 209, endPoint x: 259, endPoint y: 215, distance: 6.7
click at [259, 215] on div "Lead Name Lead Email Last Interacted Status Company Name Product # of people AI…" at bounding box center [601, 296] width 1111 height 445
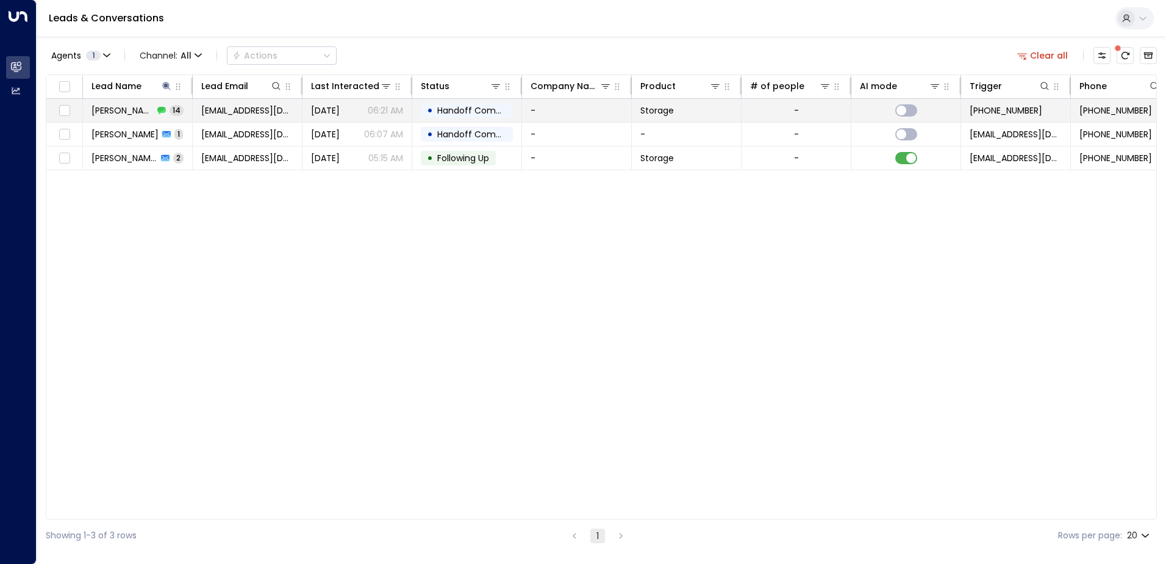
drag, startPoint x: 259, startPoint y: 215, endPoint x: 209, endPoint y: 110, distance: 116.8
click at [209, 110] on span "[EMAIL_ADDRESS][DOMAIN_NAME]" at bounding box center [247, 110] width 92 height 12
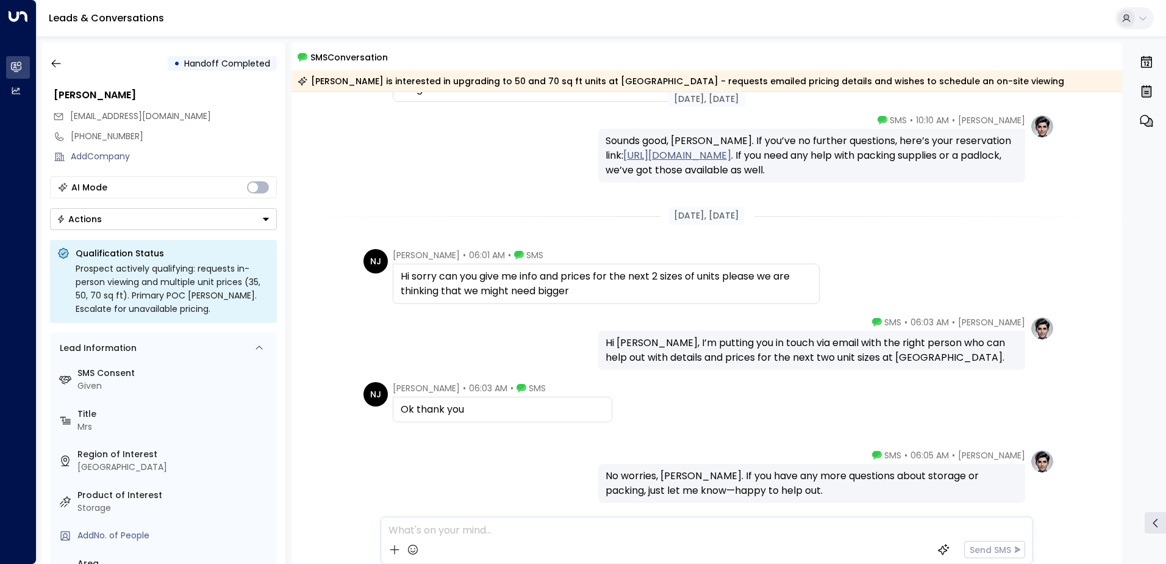
scroll to position [878, 0]
